Goal: Task Accomplishment & Management: Manage account settings

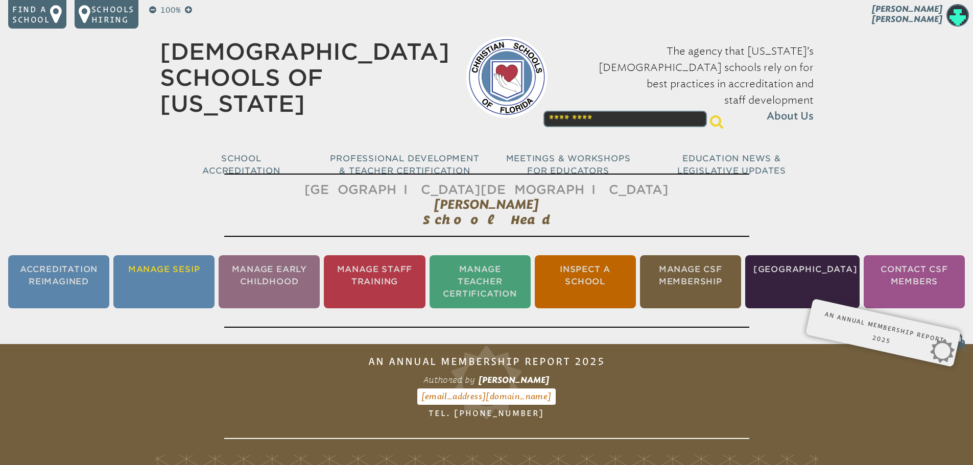
click at [161, 275] on li "Manage SESIP" at bounding box center [163, 281] width 101 height 53
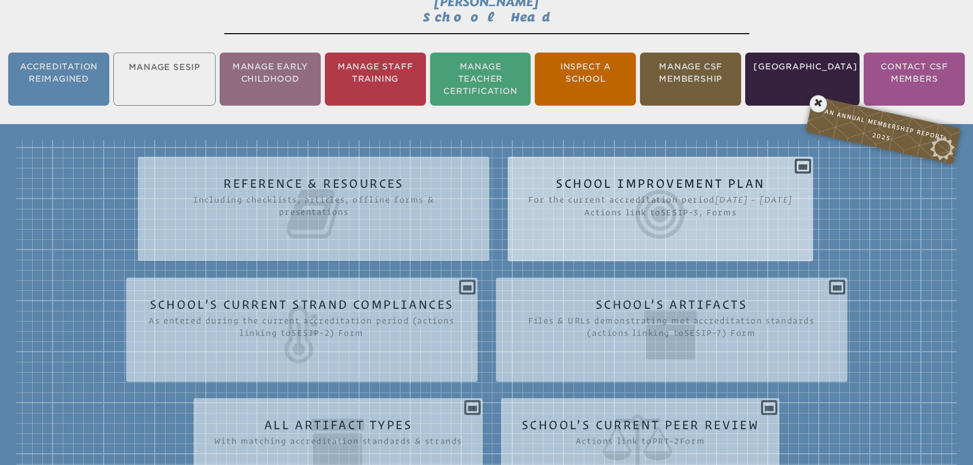
scroll to position [221, 0]
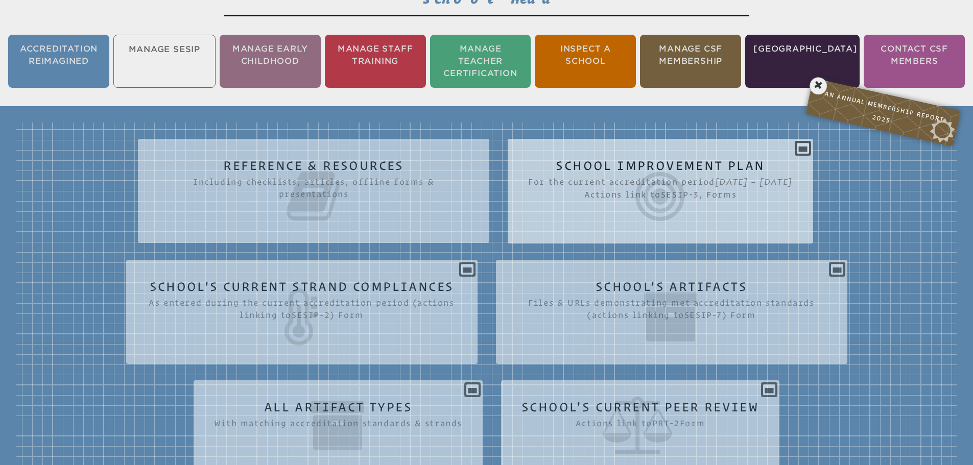
click at [626, 178] on icon at bounding box center [660, 196] width 265 height 57
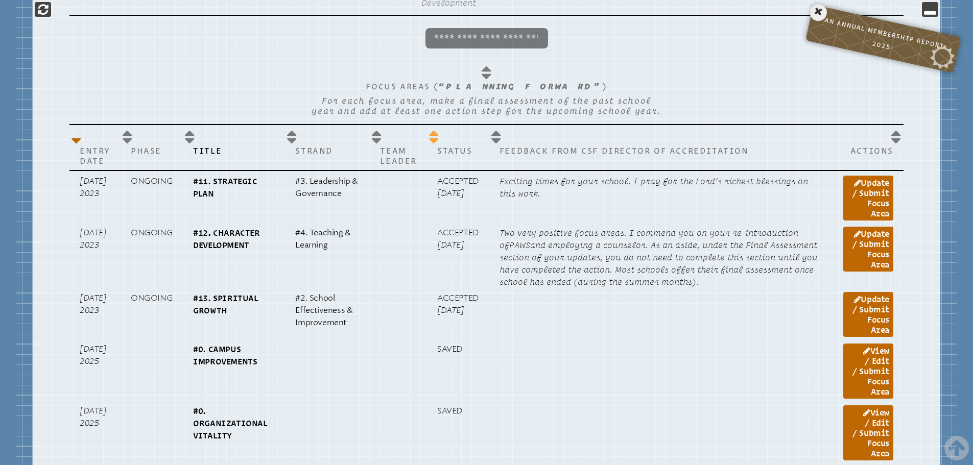
scroll to position [834, 0]
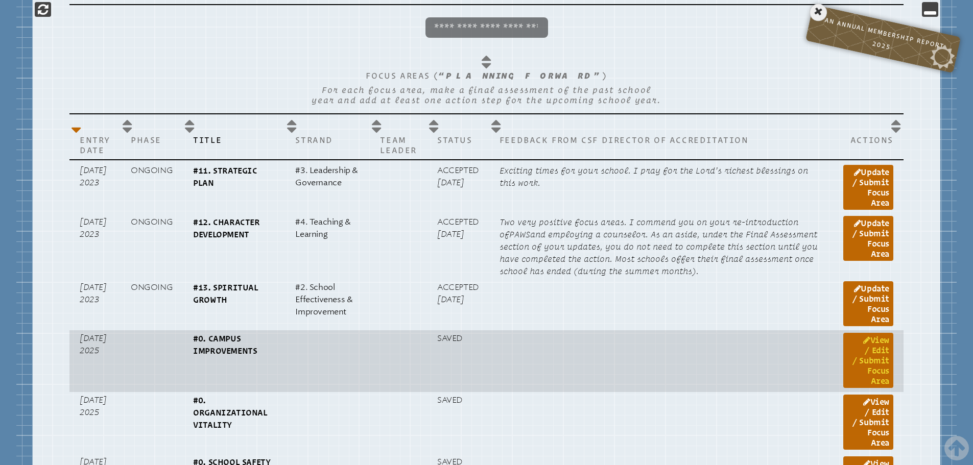
click at [875, 368] on link "View / Edit / Submit Focus Area" at bounding box center [868, 360] width 50 height 55
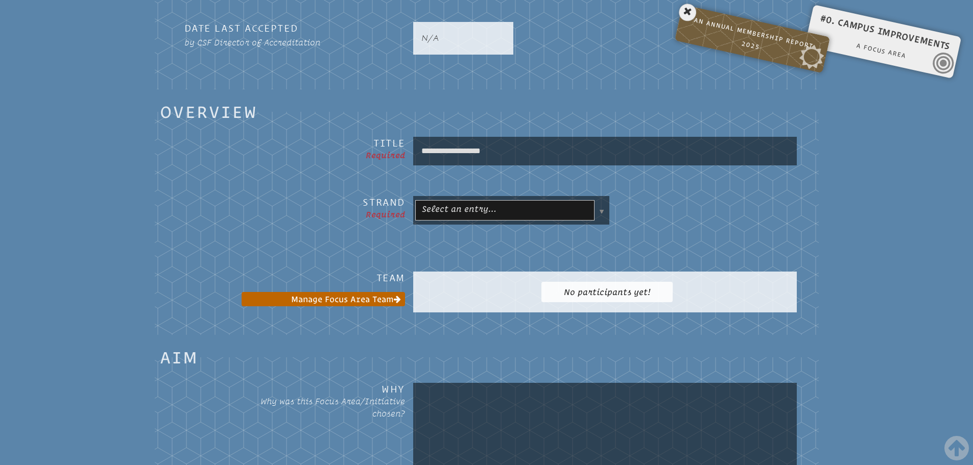
scroll to position [731, 0]
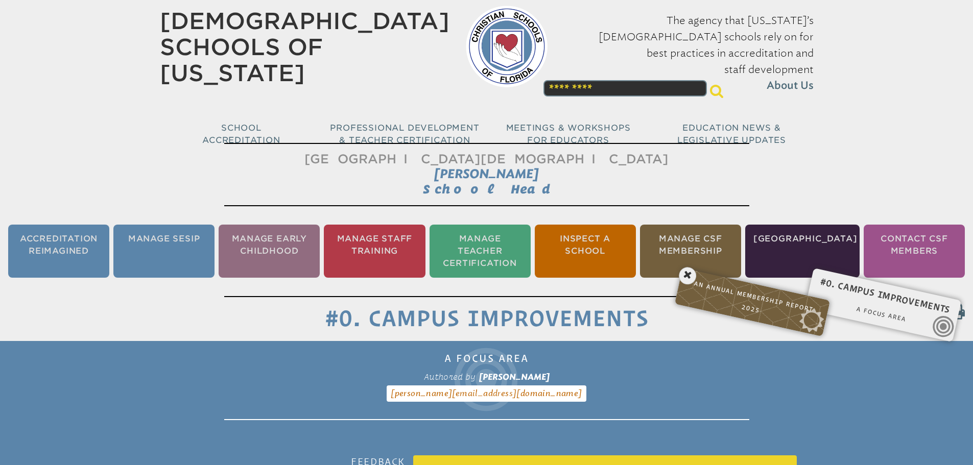
scroll to position [16, 0]
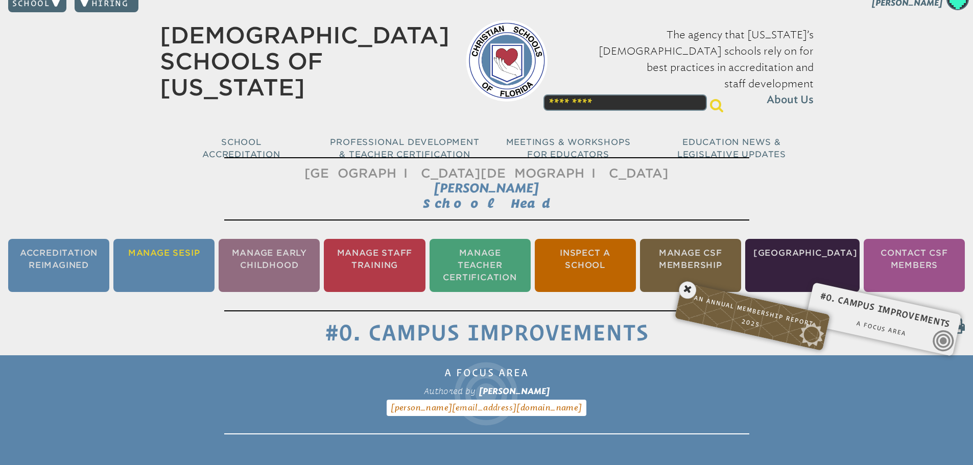
click at [172, 254] on li "Manage SESIP" at bounding box center [163, 265] width 101 height 53
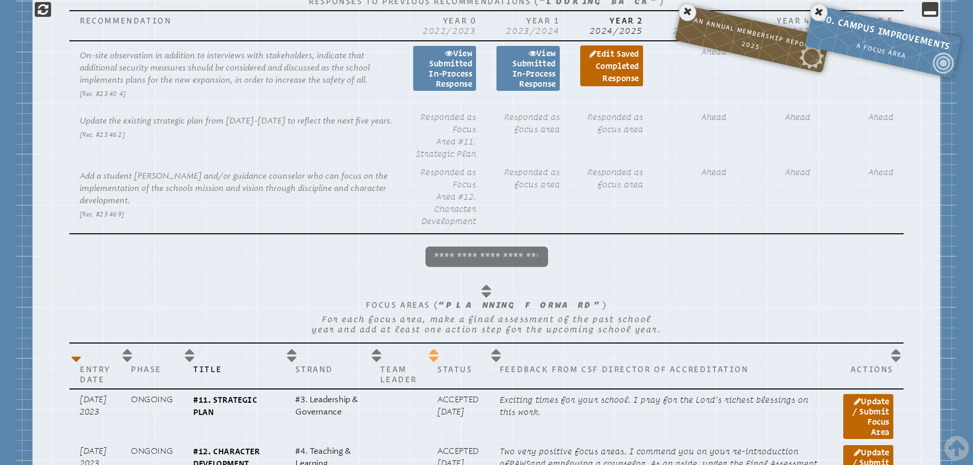
scroll to position [629, 0]
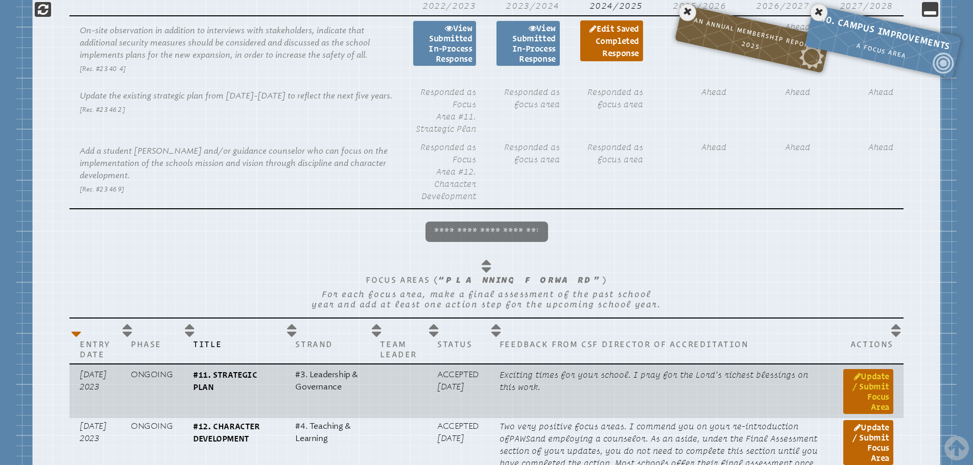
click at [874, 389] on link "Update / Submit Focus Area" at bounding box center [868, 391] width 50 height 45
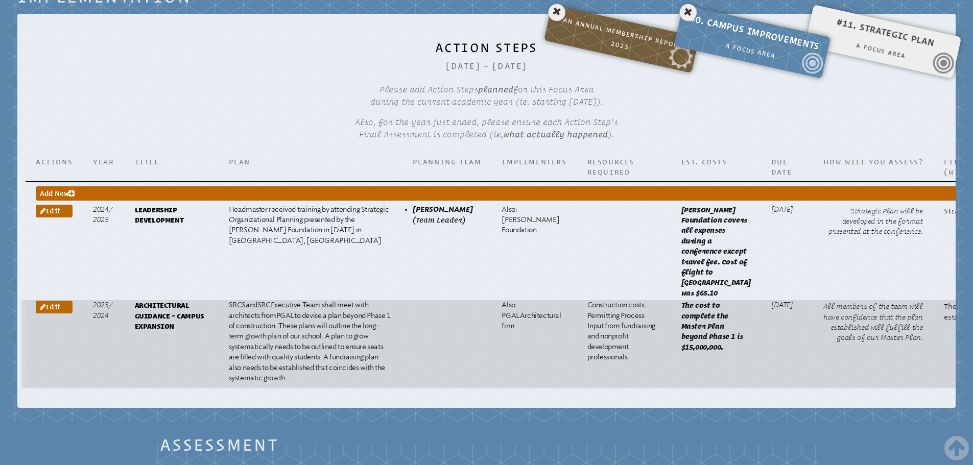
drag, startPoint x: 230, startPoint y: 333, endPoint x: 315, endPoint y: 410, distance: 113.9
click at [315, 384] on p "SRCS and SRC Executive Team shall meet with architects from PGAL to devise a pl…" at bounding box center [310, 341] width 163 height 83
click at [304, 384] on p "SRCS and SRC Executive Team shall meet with architects from PGAL to devise a pl…" at bounding box center [310, 341] width 163 height 83
drag, startPoint x: 301, startPoint y: 405, endPoint x: 226, endPoint y: 333, distance: 104.0
click at [226, 333] on td "SRCS and SRC Executive Team shall meet with architects from PGAL to devise a pl…" at bounding box center [311, 344] width 184 height 88
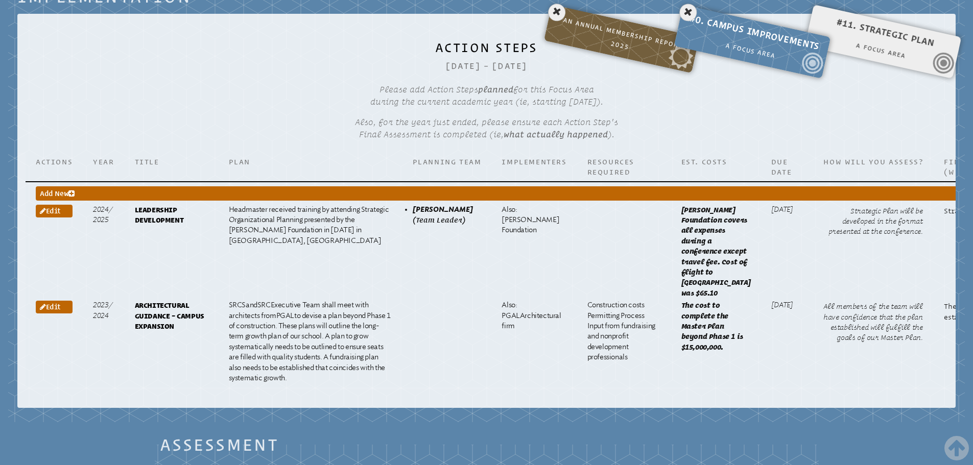
copy p "SRCS and SRC Executive Team shall meet with architects from PGAL to devise a pl…"
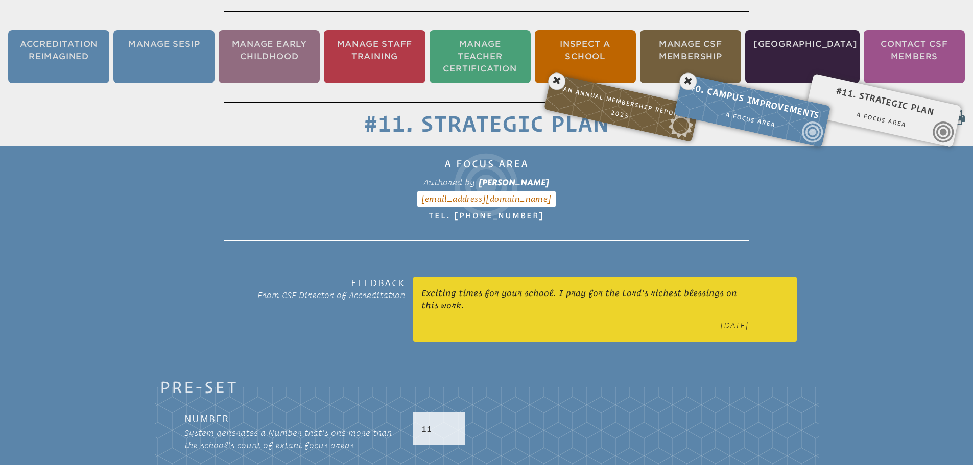
scroll to position [221, 0]
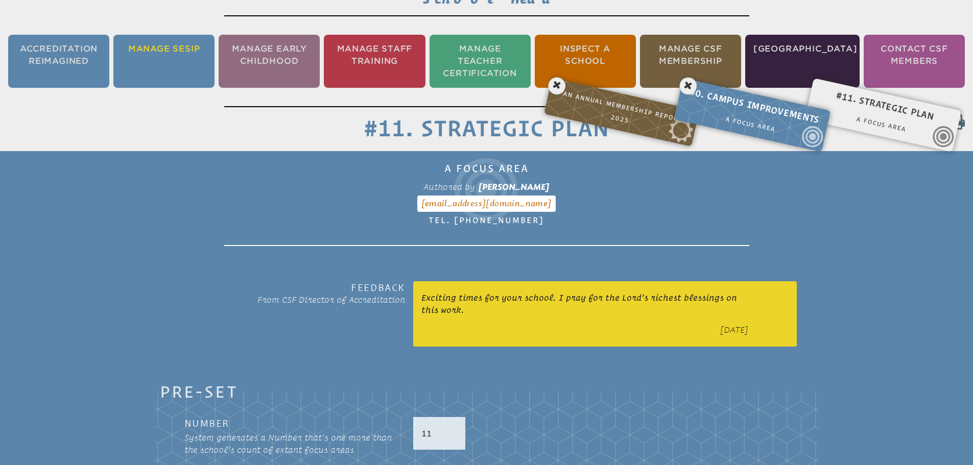
click at [175, 54] on li "Manage SESIP" at bounding box center [163, 61] width 101 height 53
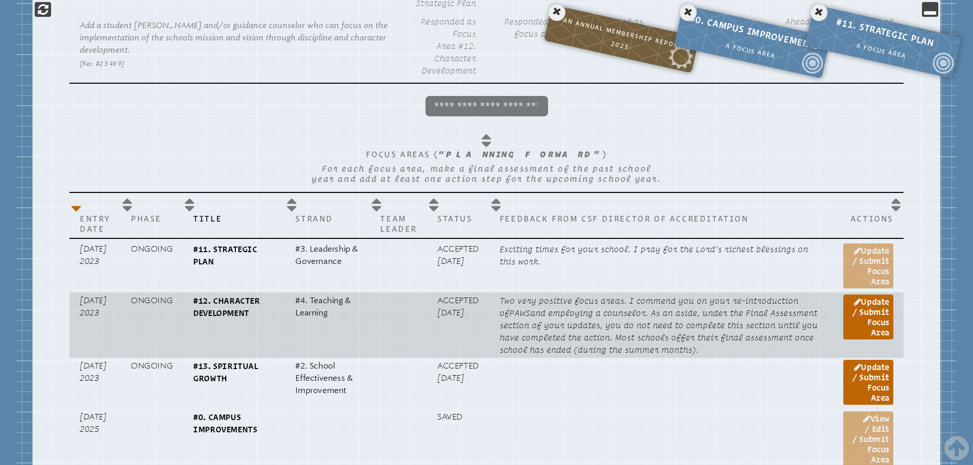
scroll to position [834, 0]
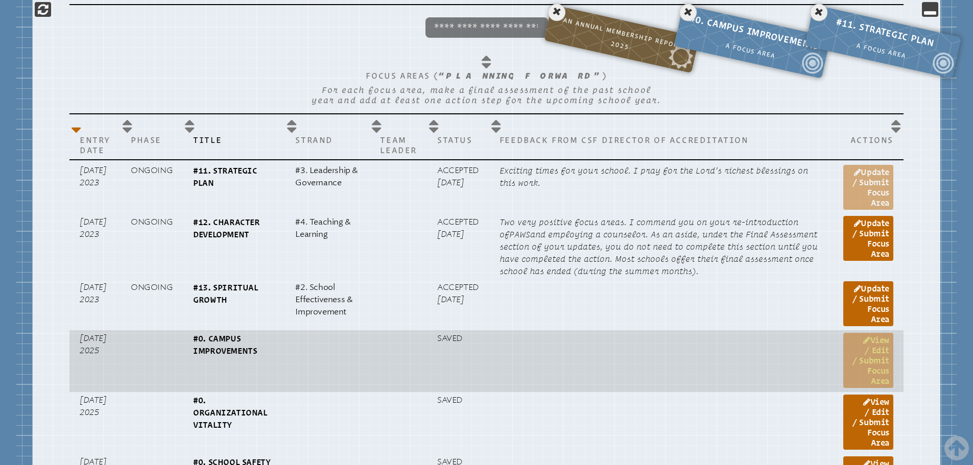
click at [872, 363] on link "View / Edit / Submit Focus Area" at bounding box center [868, 360] width 50 height 55
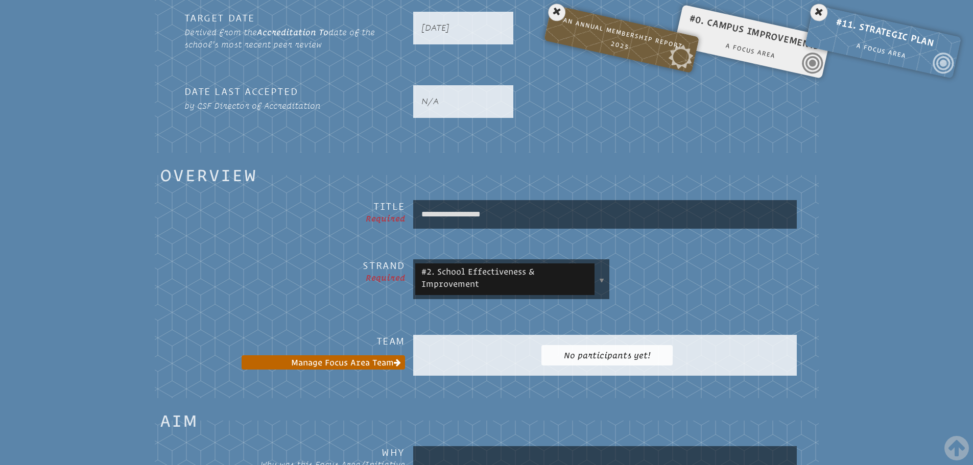
scroll to position [680, 0]
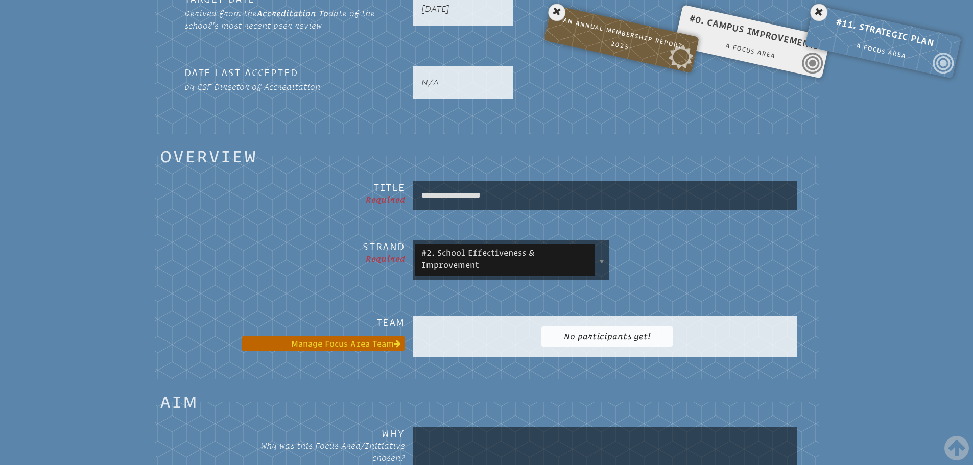
click at [361, 338] on link "Manage Focus Area Team" at bounding box center [323, 344] width 163 height 14
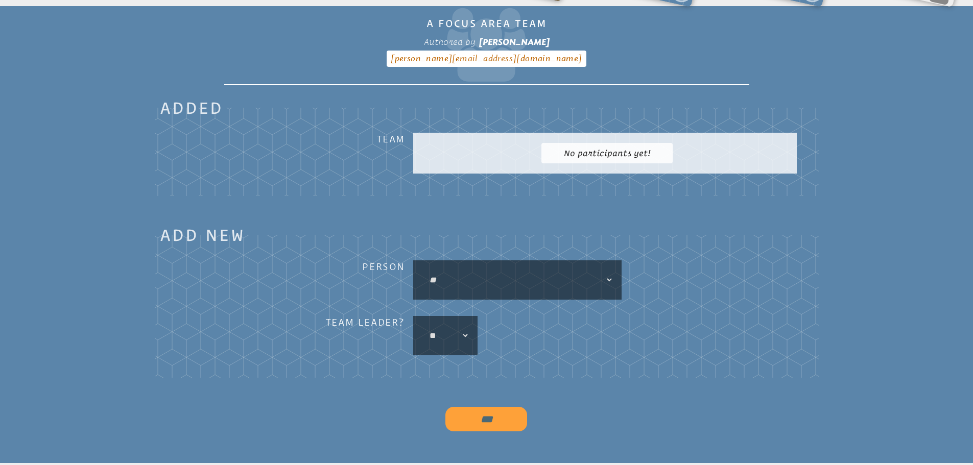
scroll to position [425, 0]
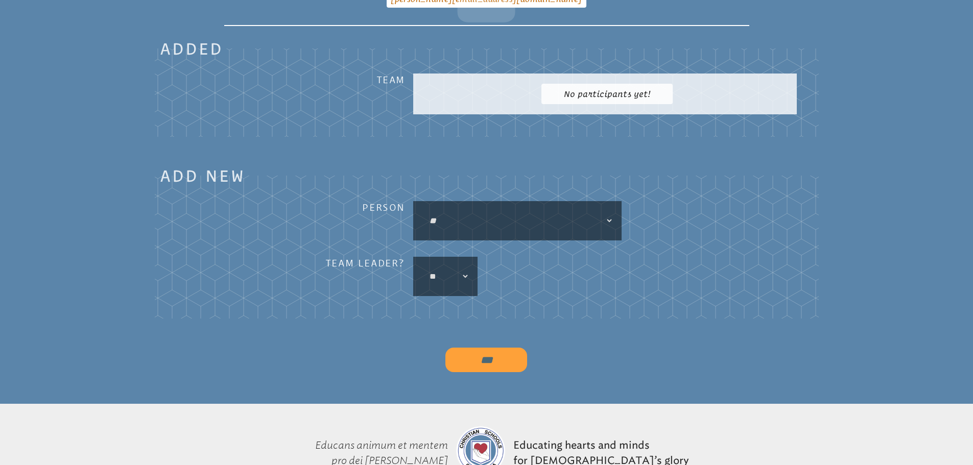
click at [470, 222] on select "**********" at bounding box center [517, 220] width 192 height 23
select select "*****"
click at [421, 209] on select "**********" at bounding box center [517, 220] width 192 height 23
click at [469, 270] on div "** ***" at bounding box center [445, 276] width 64 height 39
click at [461, 275] on select"] "** ***" at bounding box center [445, 276] width 48 height 23
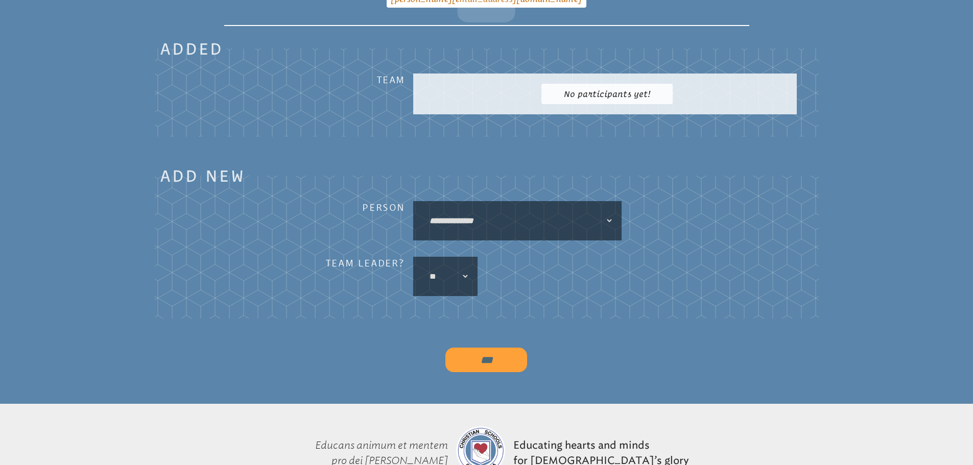
select select"] "*****"
click at [421, 265] on select"] "** ***" at bounding box center [445, 276] width 48 height 23
click at [480, 355] on input "***" at bounding box center [486, 360] width 82 height 25
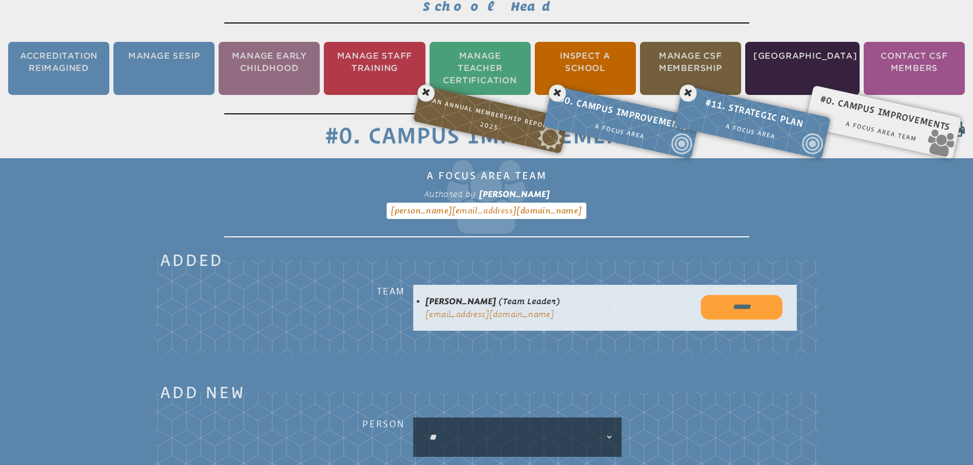
scroll to position [170, 0]
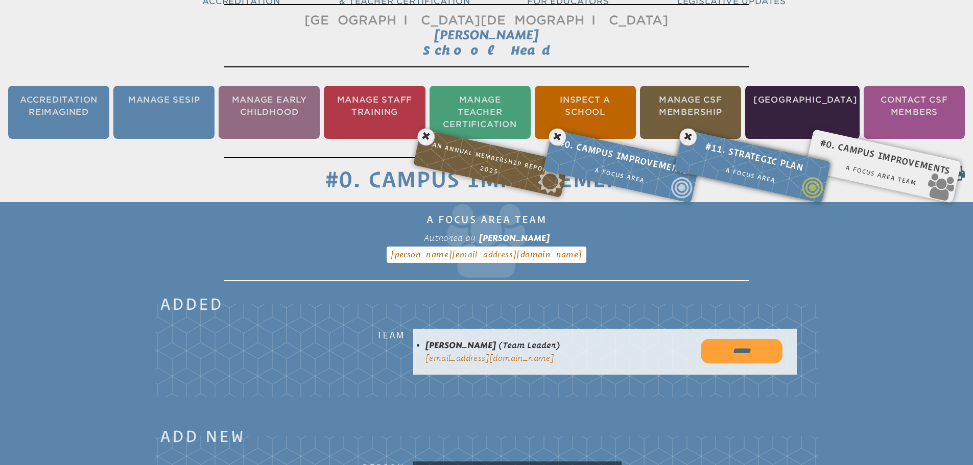
click at [750, 151] on span "#11. Strategic Plan" at bounding box center [754, 156] width 138 height 41
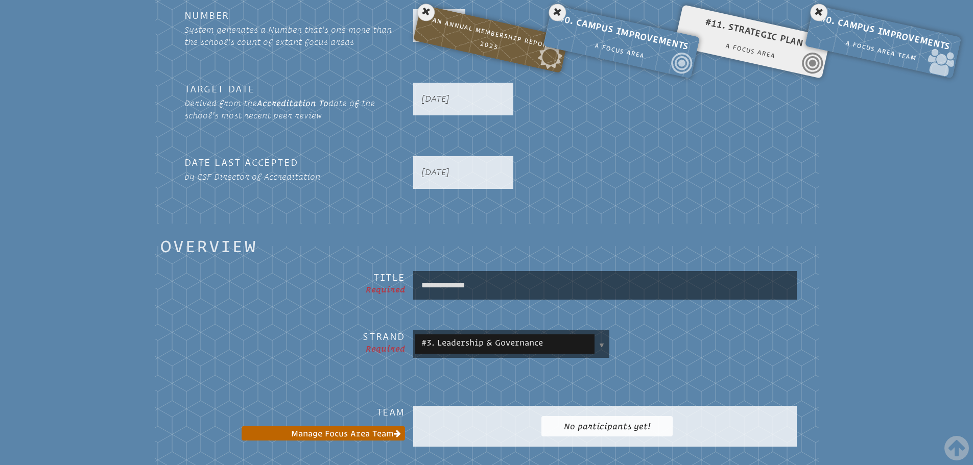
scroll to position [578, 0]
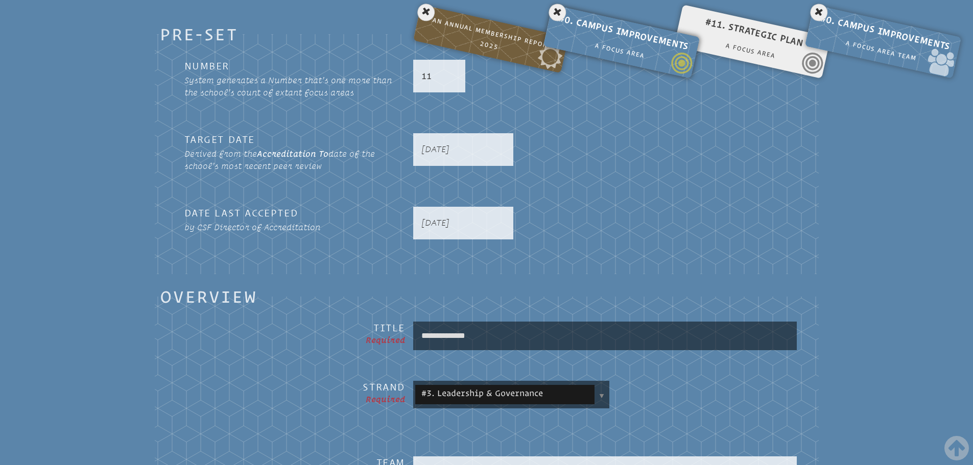
click at [627, 35] on span "#0. Campus Improvements" at bounding box center [624, 32] width 138 height 41
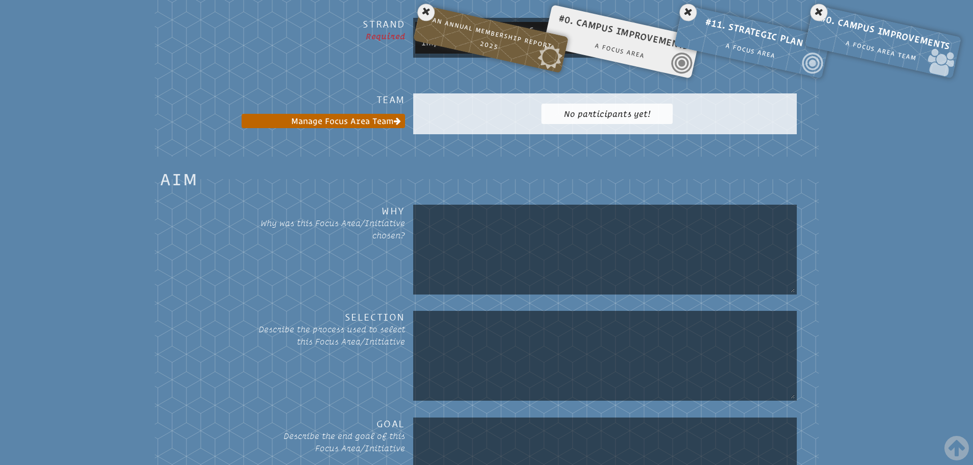
scroll to position [936, 0]
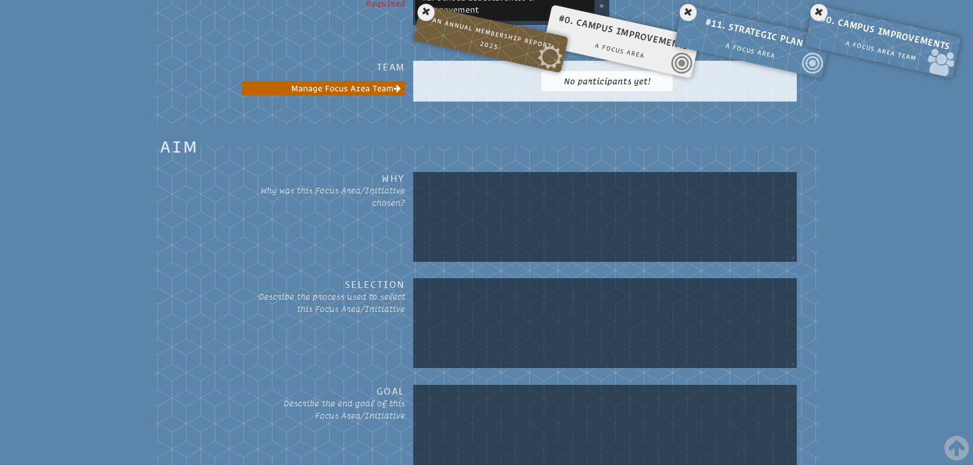
click at [462, 188] on textarea at bounding box center [604, 217] width 379 height 86
drag, startPoint x: 384, startPoint y: 172, endPoint x: 405, endPoint y: 197, distance: 32.2
click at [405, 197] on label "Why Why was this Focus Area/Initiative chosen?" at bounding box center [295, 198] width 238 height 53
copy label "Why Why was this Focus Area/Initiative chosen?"
click at [264, 293] on p "Describe the process used to select this Focus Area/Initiative" at bounding box center [323, 303] width 163 height 25
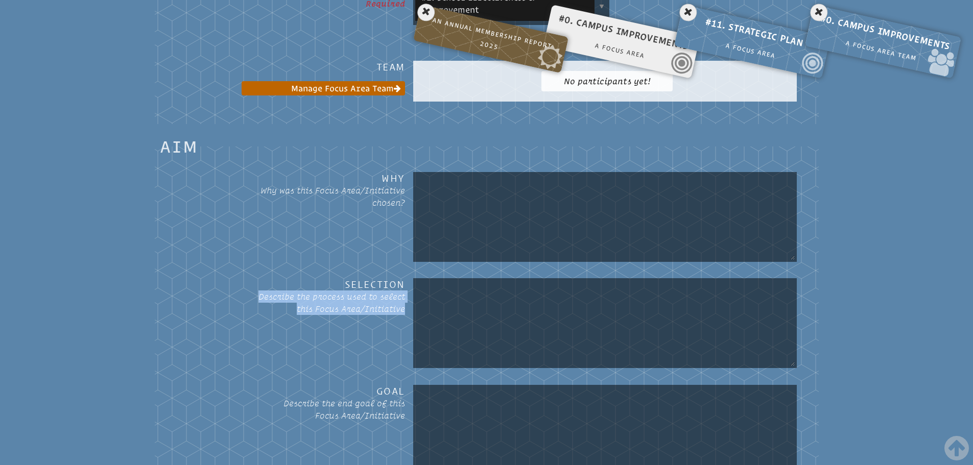
drag, startPoint x: 258, startPoint y: 291, endPoint x: 405, endPoint y: 304, distance: 146.6
click at [405, 304] on p "Describe the process used to select this Focus Area/Initiative" at bounding box center [323, 303] width 163 height 25
copy p "Describe the process used to select this Focus Area/Initiative"
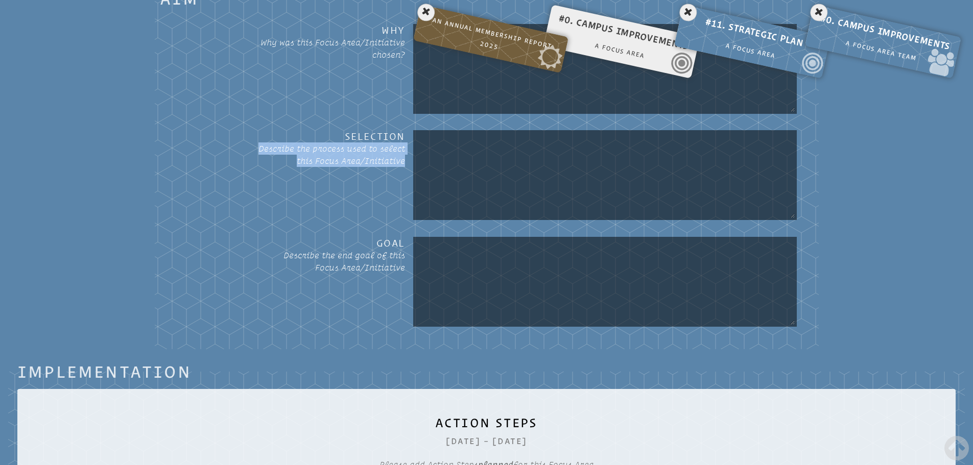
scroll to position [1089, 0]
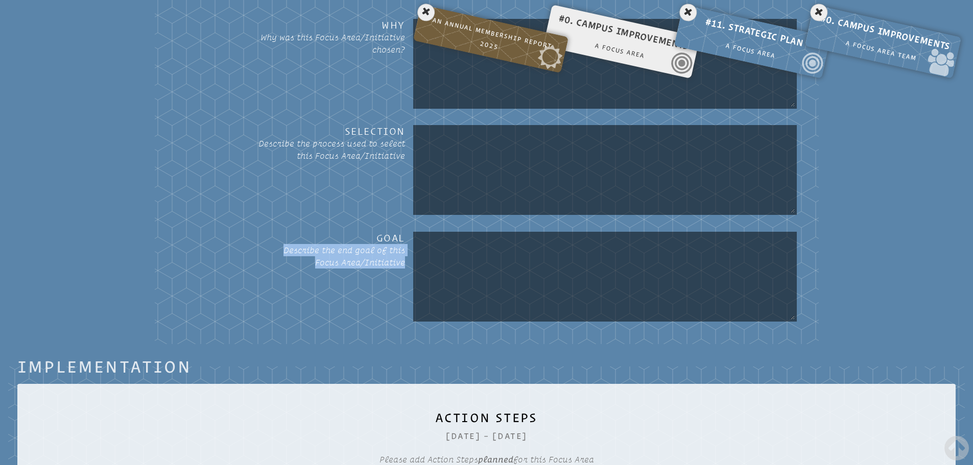
drag, startPoint x: 284, startPoint y: 247, endPoint x: 404, endPoint y: 258, distance: 120.6
click at [404, 258] on p "Describe the end goal of this Focus Area/Initiative" at bounding box center [323, 256] width 163 height 25
copy p "Describe the end goal of this Focus Area/Initiative"
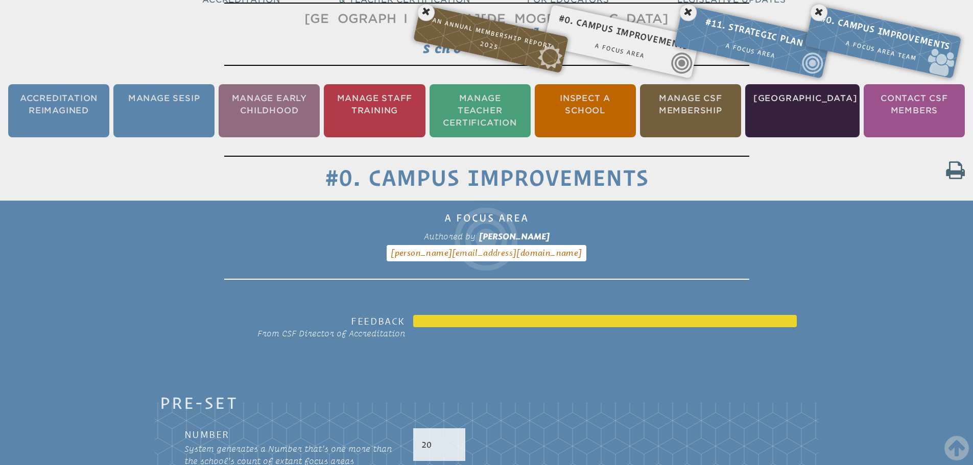
scroll to position [170, 0]
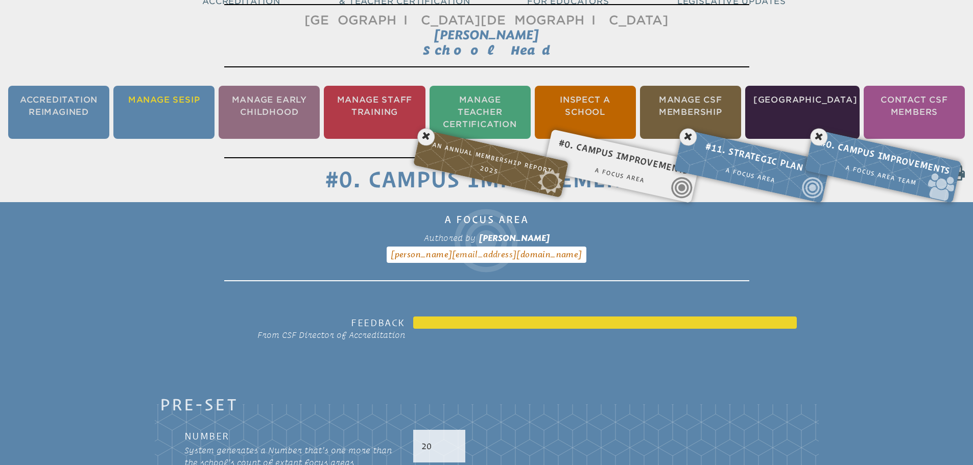
click at [171, 99] on li "Manage SESIP" at bounding box center [163, 112] width 101 height 53
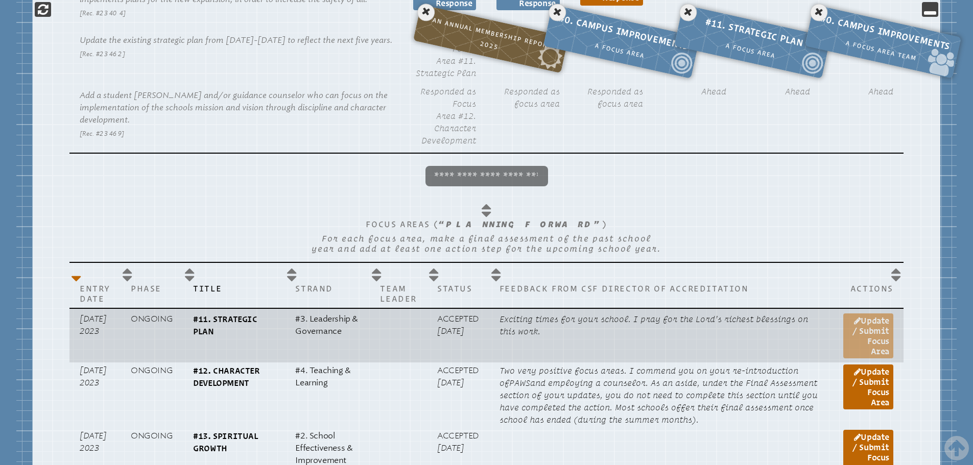
scroll to position [680, 0]
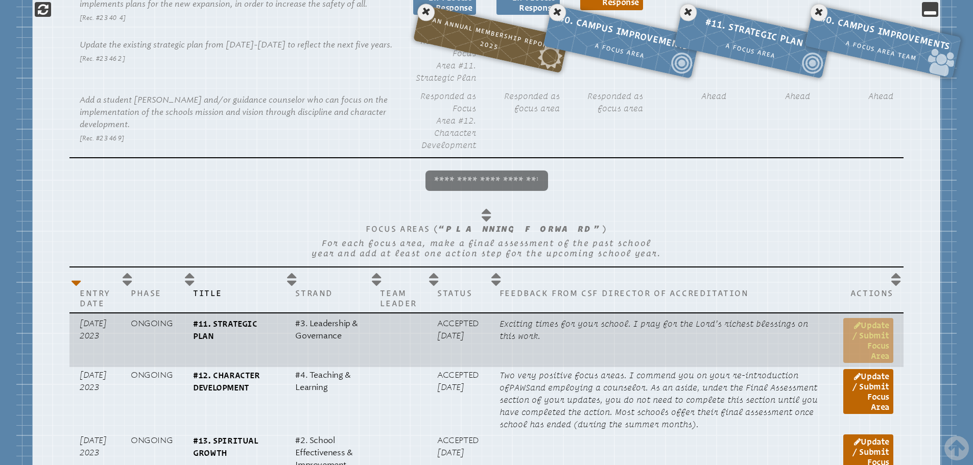
click at [870, 340] on link "Update / Submit Focus Area" at bounding box center [868, 340] width 50 height 45
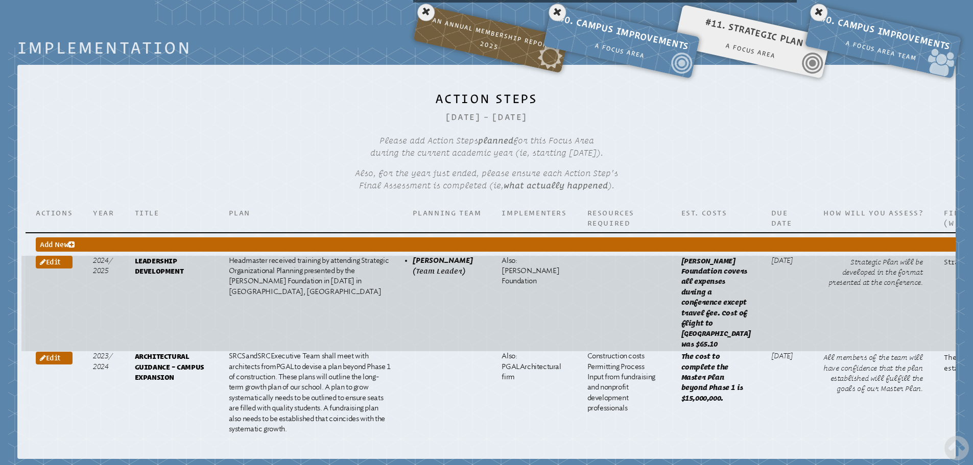
scroll to position [1549, 0]
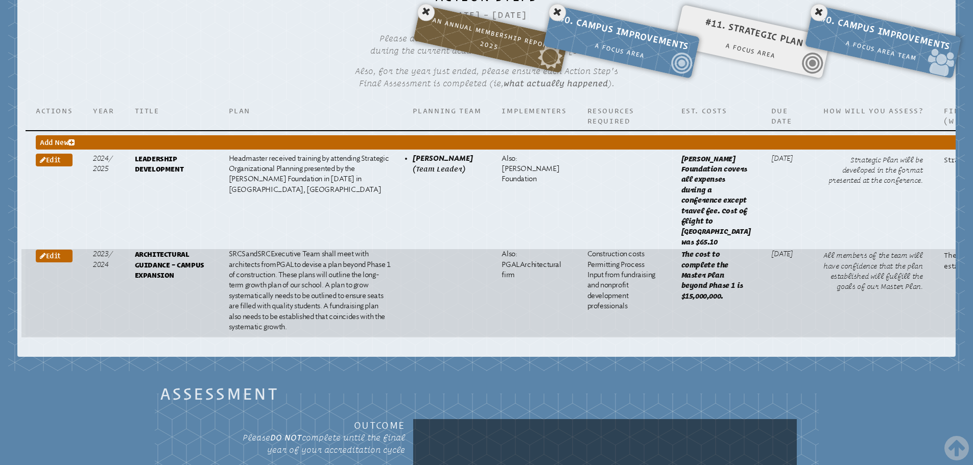
drag, startPoint x: 288, startPoint y: 299, endPoint x: 336, endPoint y: 353, distance: 72.3
click at [336, 333] on p "SRCS and SRC Executive Team shall meet with architects from PGAL to devise a pl…" at bounding box center [310, 290] width 163 height 83
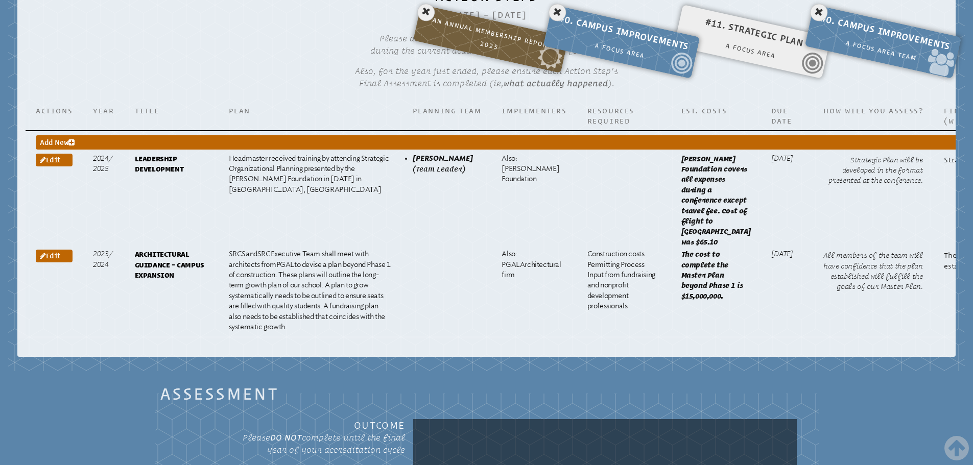
copy p "hese plans will outline the long-term growth plan of our school. A plan to grow…"
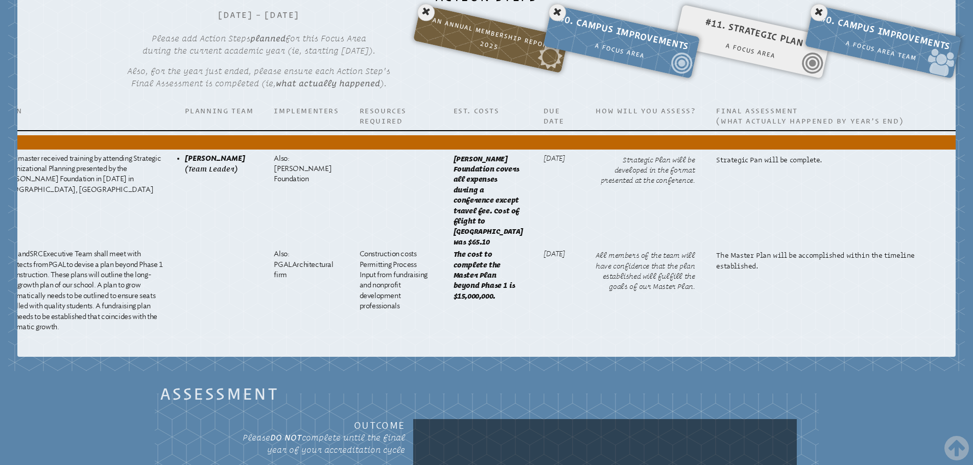
scroll to position [1600, 0]
